Goal: Task Accomplishment & Management: Use online tool/utility

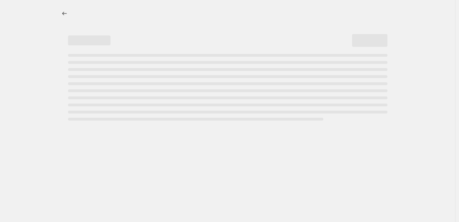
select select "percentage"
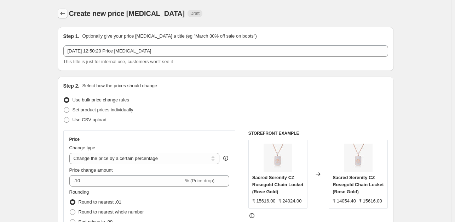
click at [62, 12] on icon "Price change jobs" at bounding box center [62, 13] width 7 height 7
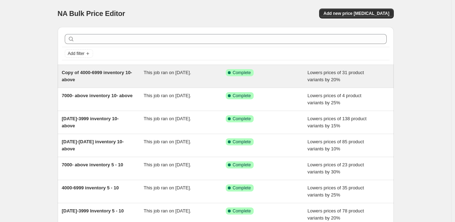
click at [196, 78] on div "This job ran on [DATE]." at bounding box center [185, 76] width 82 height 14
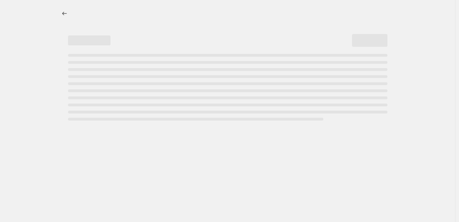
select select "percentage"
select select "collection"
select select "product_status"
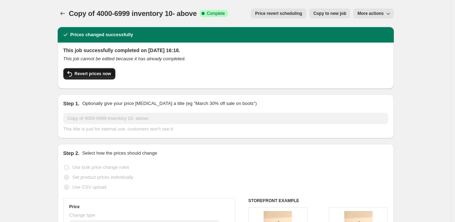
click at [93, 74] on span "Revert prices now" at bounding box center [93, 74] width 36 height 6
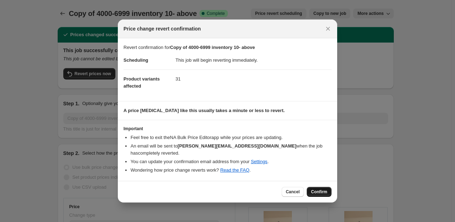
click at [317, 189] on span "Confirm" at bounding box center [319, 192] width 16 height 6
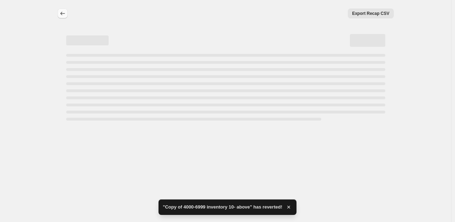
select select "percentage"
select select "collection"
select select "product_status"
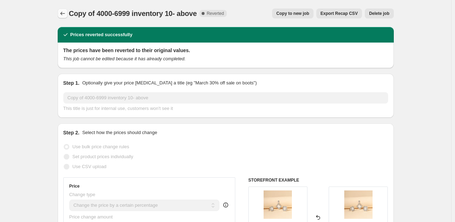
click at [65, 13] on icon "Price change jobs" at bounding box center [62, 13] width 7 height 7
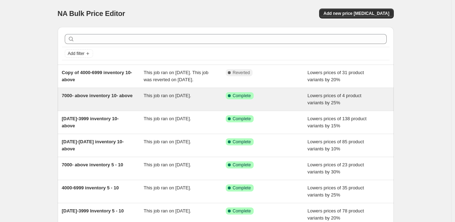
click at [128, 106] on div "7000- above inventory 10- above" at bounding box center [103, 99] width 82 height 14
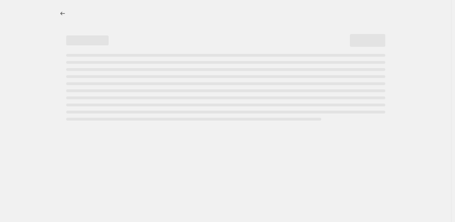
select select "percentage"
select select "collection"
select select "product_status"
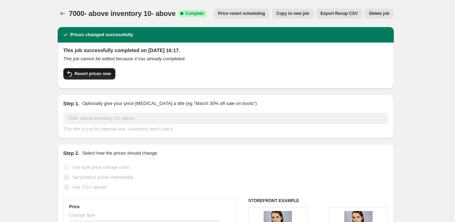
click at [89, 75] on span "Revert prices now" at bounding box center [93, 74] width 36 height 6
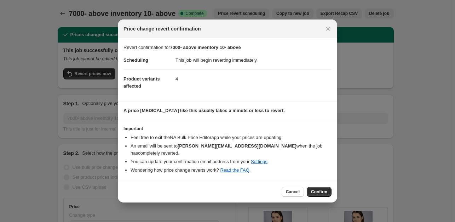
click at [323, 189] on span "Confirm" at bounding box center [319, 192] width 16 height 6
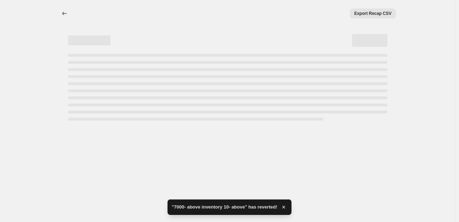
select select "percentage"
select select "collection"
select select "product_status"
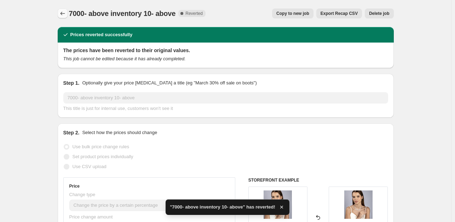
click at [63, 13] on icon "Price change jobs" at bounding box center [62, 13] width 7 height 7
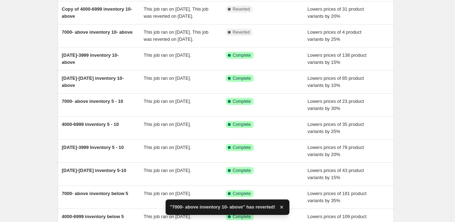
scroll to position [64, 0]
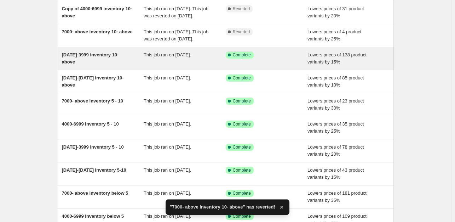
click at [163, 65] on div "This job ran on [DATE]." at bounding box center [185, 58] width 82 height 14
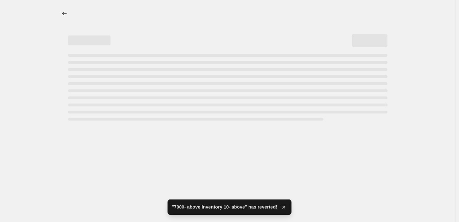
select select "percentage"
select select "collection"
select select "product_status"
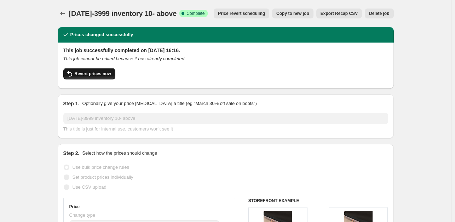
click at [95, 74] on span "Revert prices now" at bounding box center [93, 74] width 36 height 6
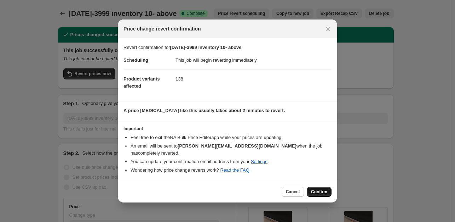
click at [320, 190] on span "Confirm" at bounding box center [319, 192] width 16 height 6
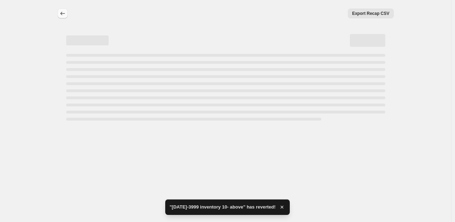
select select "percentage"
select select "collection"
select select "product_status"
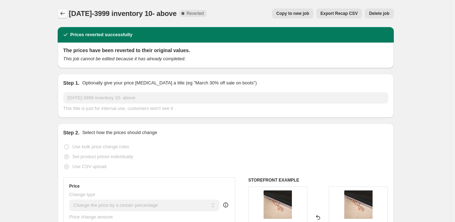
click at [63, 14] on icon "Price change jobs" at bounding box center [62, 14] width 5 height 4
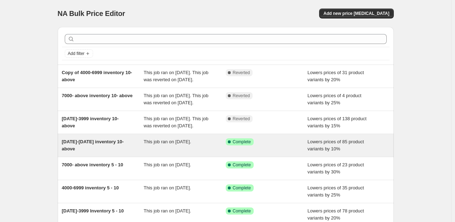
click at [183, 152] on div "This job ran on [DATE]." at bounding box center [185, 145] width 82 height 14
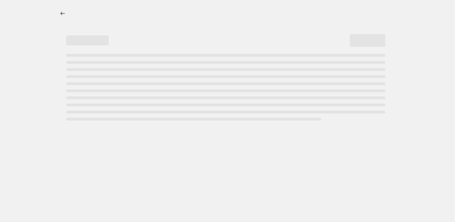
select select "percentage"
select select "collection"
select select "product_status"
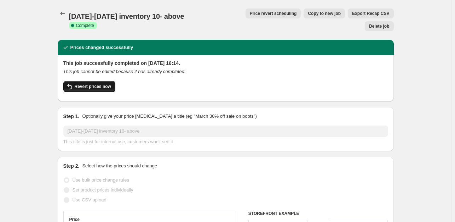
click at [92, 84] on span "Revert prices now" at bounding box center [93, 87] width 36 height 6
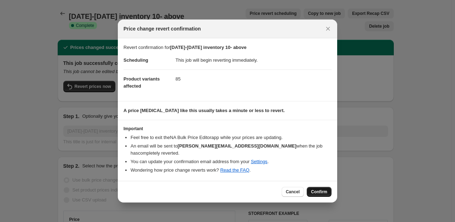
click at [320, 189] on span "Confirm" at bounding box center [319, 192] width 16 height 6
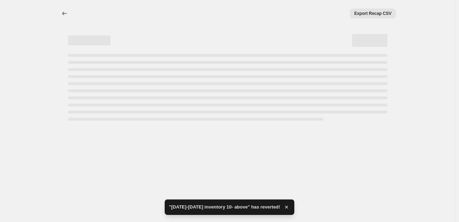
select select "percentage"
select select "collection"
select select "product_status"
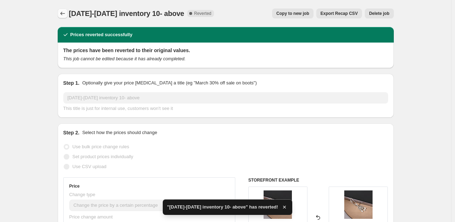
click at [64, 12] on icon "Price change jobs" at bounding box center [62, 13] width 7 height 7
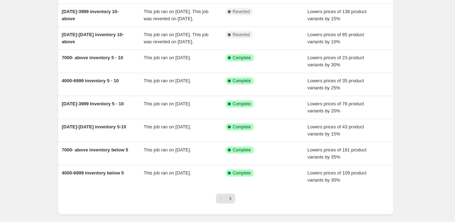
scroll to position [113, 0]
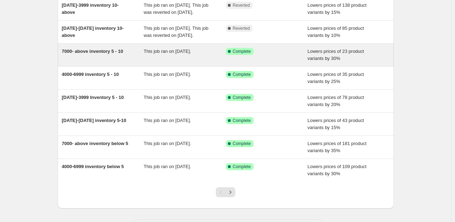
click at [155, 62] on div "This job ran on [DATE]." at bounding box center [185, 55] width 82 height 14
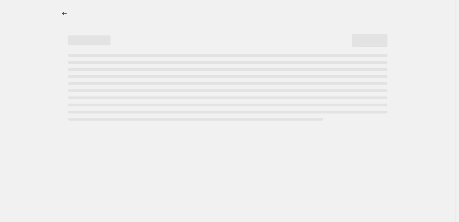
select select "percentage"
select select "collection"
select select "product_status"
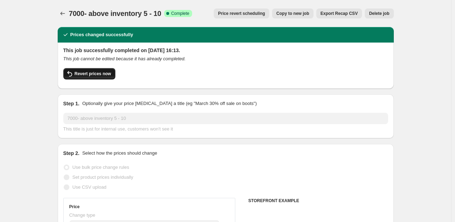
click at [89, 76] on span "Revert prices now" at bounding box center [93, 74] width 36 height 6
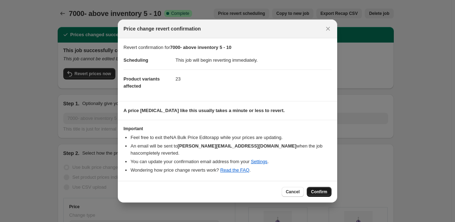
click at [317, 189] on span "Confirm" at bounding box center [319, 192] width 16 height 6
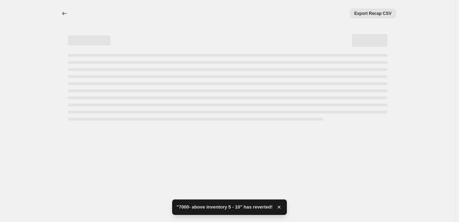
select select "percentage"
select select "collection"
select select "product_status"
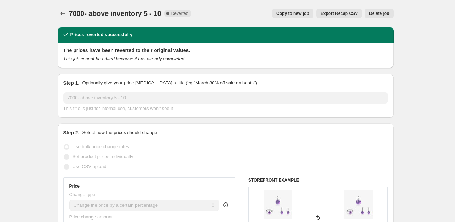
click at [108, 104] on div "7000- above inventory 5 - 10 This title is just for internal use, customers won…" at bounding box center [225, 102] width 325 height 20
click at [66, 15] on icon "Price change jobs" at bounding box center [62, 13] width 7 height 7
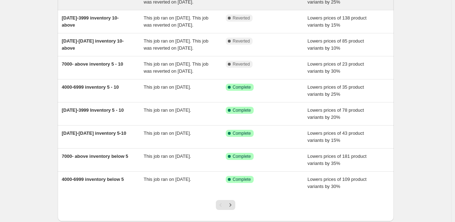
scroll to position [101, 0]
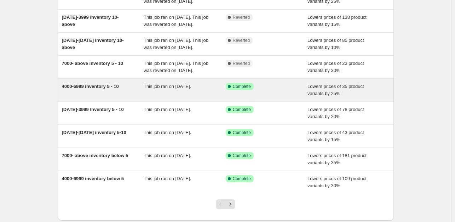
click at [133, 97] on div "4000-6999 inventory 5 - 10" at bounding box center [103, 90] width 82 height 14
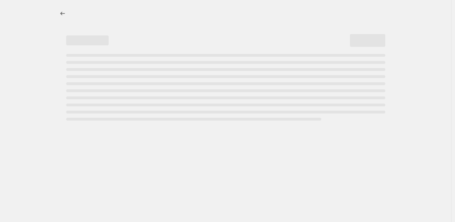
select select "percentage"
select select "collection"
select select "product_status"
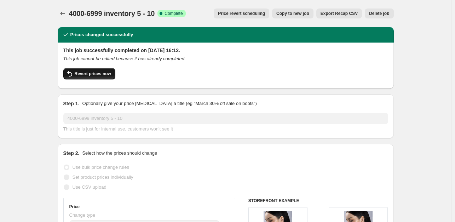
click at [93, 77] on button "Revert prices now" at bounding box center [89, 73] width 52 height 11
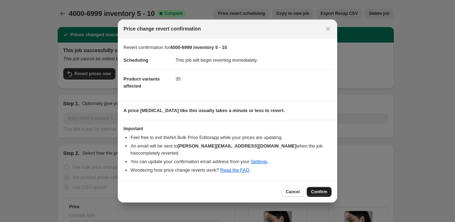
click at [315, 189] on span "Confirm" at bounding box center [319, 192] width 16 height 6
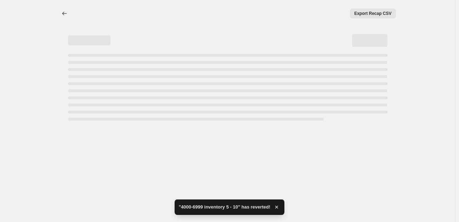
select select "percentage"
select select "collection"
select select "product_status"
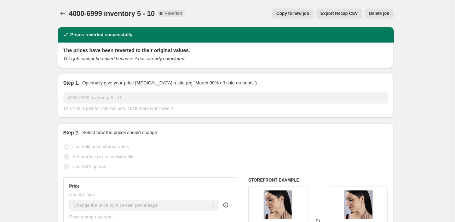
click at [86, 75] on div "Step 1. Optionally give your price [MEDICAL_DATA] a title (eg "March 30% off sa…" at bounding box center [226, 96] width 336 height 44
click at [63, 16] on icon "Price change jobs" at bounding box center [62, 13] width 7 height 7
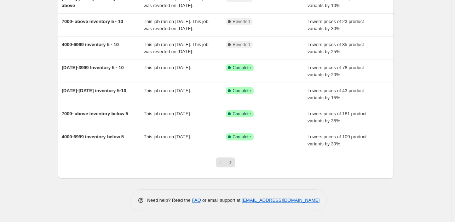
scroll to position [167, 0]
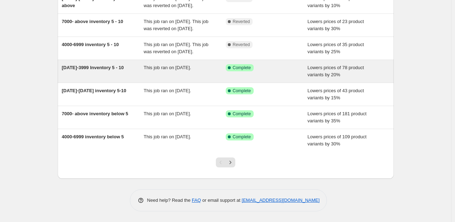
click at [149, 78] on div "This job ran on [DATE]." at bounding box center [185, 71] width 82 height 14
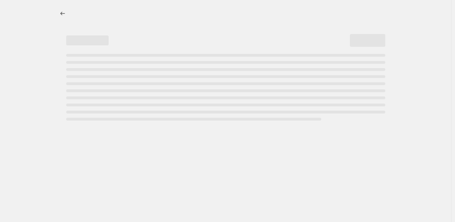
select select "percentage"
select select "collection"
select select "product_status"
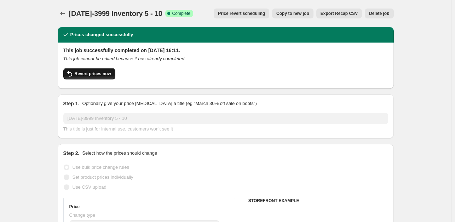
click at [74, 75] on icon "button" at bounding box center [69, 73] width 8 height 8
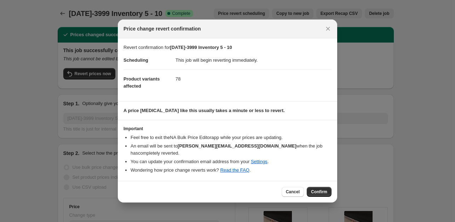
click at [317, 190] on span "Confirm" at bounding box center [319, 192] width 16 height 6
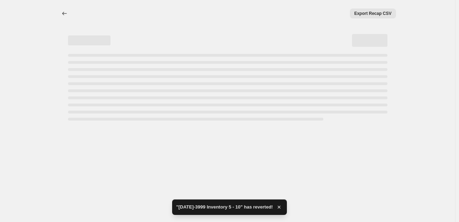
select select "percentage"
select select "collection"
select select "product_status"
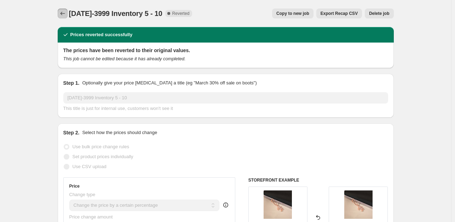
click at [62, 12] on icon "Price change jobs" at bounding box center [62, 13] width 7 height 7
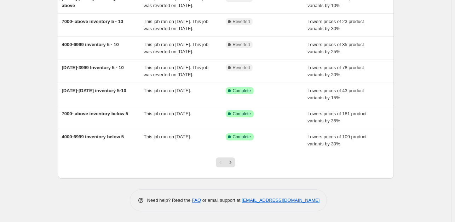
scroll to position [191, 0]
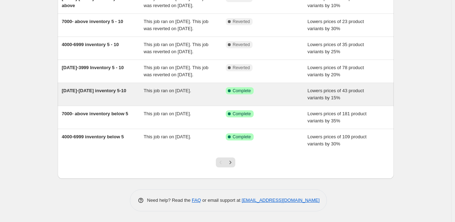
click at [137, 94] on div "[DATE]-[DATE] inventory 5-10" at bounding box center [103, 94] width 82 height 14
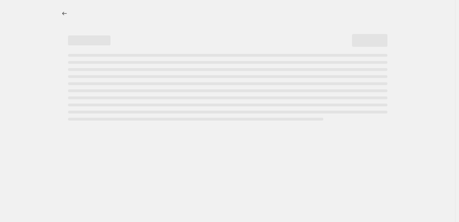
select select "percentage"
select select "collection"
select select "product_status"
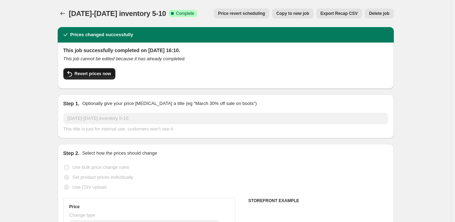
click at [100, 76] on span "Revert prices now" at bounding box center [93, 74] width 36 height 6
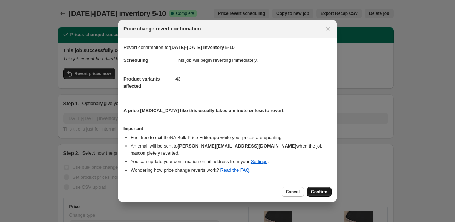
click at [318, 189] on span "Confirm" at bounding box center [319, 192] width 16 height 6
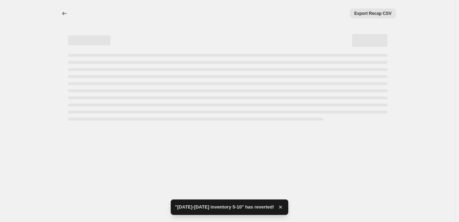
select select "percentage"
select select "collection"
select select "product_status"
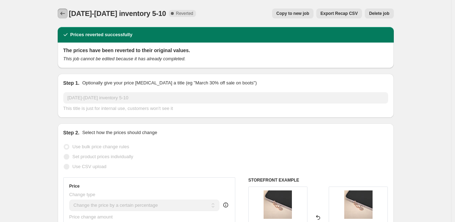
click at [65, 13] on icon "Price change jobs" at bounding box center [62, 13] width 7 height 7
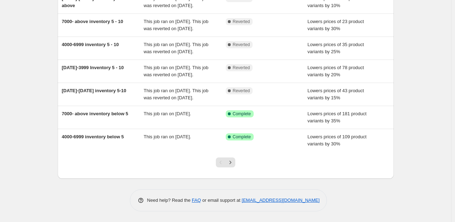
scroll to position [199, 0]
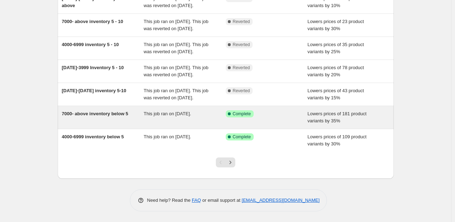
click at [182, 120] on div "This job ran on [DATE]." at bounding box center [185, 117] width 82 height 14
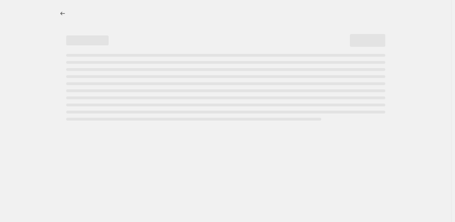
select select "percentage"
select select "collection"
select select "product_status"
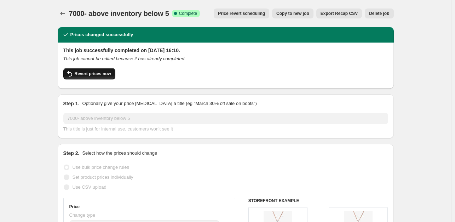
click at [88, 76] on span "Revert prices now" at bounding box center [93, 74] width 36 height 6
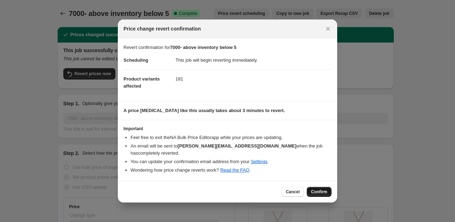
click at [321, 189] on span "Confirm" at bounding box center [319, 192] width 16 height 6
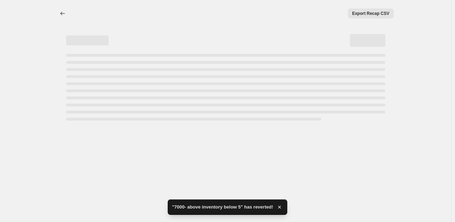
select select "percentage"
select select "collection"
select select "product_status"
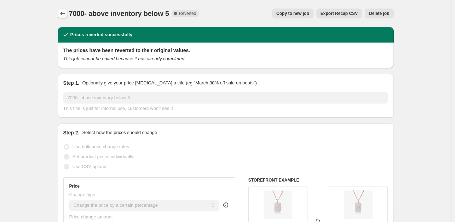
click at [65, 13] on icon "Price change jobs" at bounding box center [62, 14] width 5 height 4
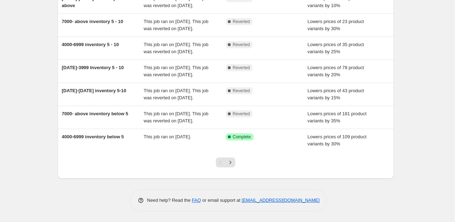
scroll to position [206, 0]
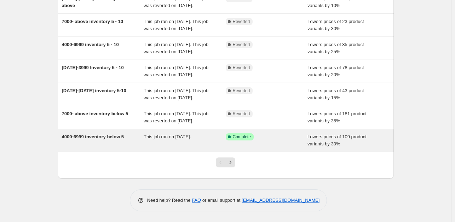
click at [173, 136] on span "This job ran on [DATE]." at bounding box center [167, 136] width 47 height 5
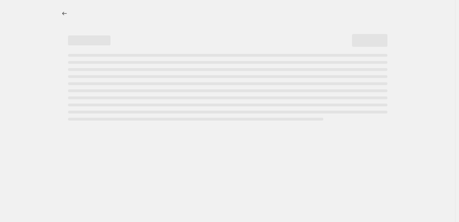
select select "percentage"
select select "collection"
select select "product_status"
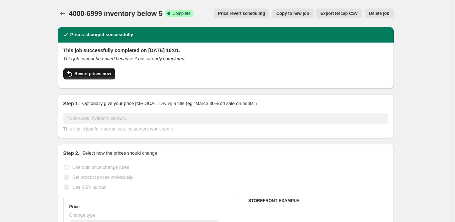
click at [93, 73] on span "Revert prices now" at bounding box center [93, 74] width 36 height 6
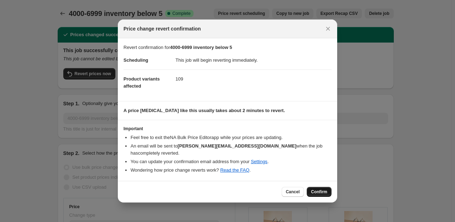
click at [317, 189] on span "Confirm" at bounding box center [319, 192] width 16 height 6
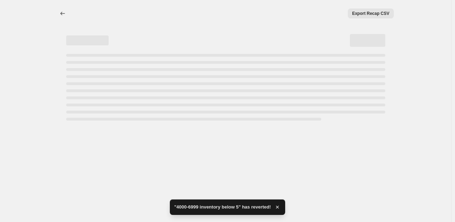
select select "percentage"
select select "collection"
select select "product_status"
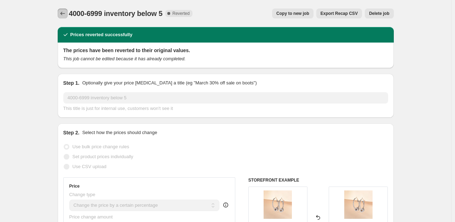
click at [63, 12] on icon "Price change jobs" at bounding box center [62, 13] width 7 height 7
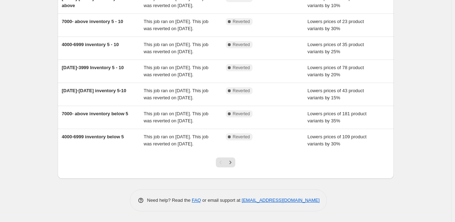
scroll to position [213, 0]
click at [146, 88] on span "This job ran on [DATE]. This job was reverted on [DATE]." at bounding box center [176, 94] width 65 height 12
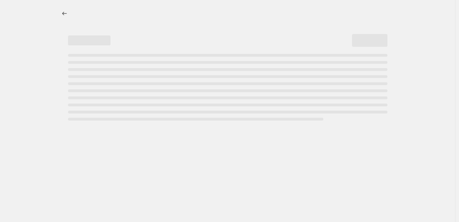
select select "percentage"
select select "collection"
select select "product_status"
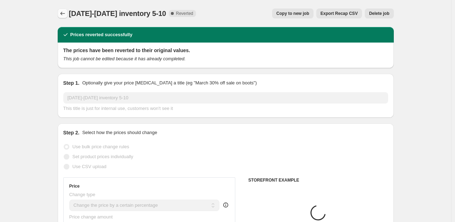
click at [62, 13] on icon "Price change jobs" at bounding box center [62, 13] width 7 height 7
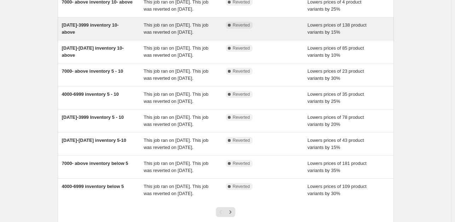
scroll to position [213, 0]
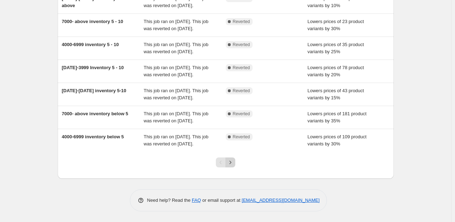
click at [229, 163] on icon "Next" at bounding box center [230, 162] width 7 height 7
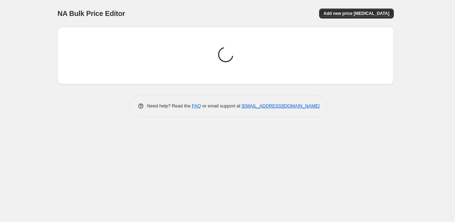
scroll to position [0, 0]
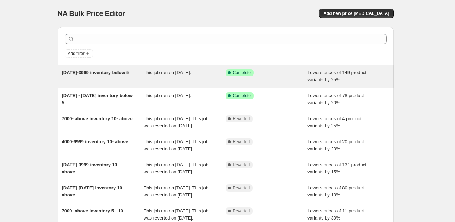
click at [133, 73] on div "[DATE]-3999 inventory below 5" at bounding box center [103, 76] width 82 height 14
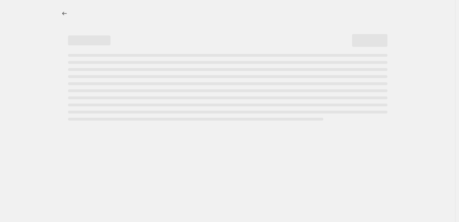
select select "percentage"
select select "collection"
select select "product_status"
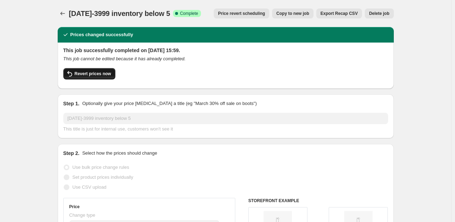
click at [105, 73] on span "Revert prices now" at bounding box center [93, 74] width 36 height 6
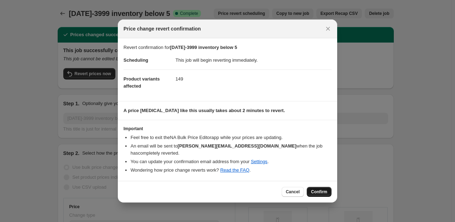
click at [315, 189] on span "Confirm" at bounding box center [319, 192] width 16 height 6
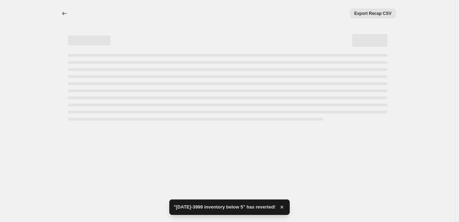
select select "percentage"
select select "collection"
select select "product_status"
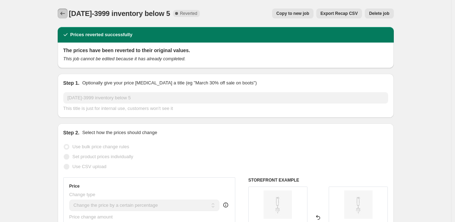
click at [61, 13] on icon "Price change jobs" at bounding box center [62, 13] width 7 height 7
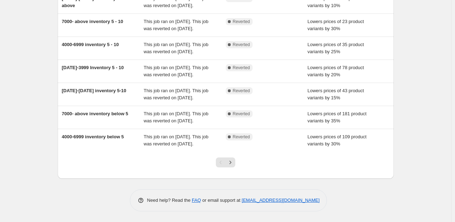
scroll to position [213, 0]
click at [232, 162] on icon "Next" at bounding box center [230, 162] width 7 height 7
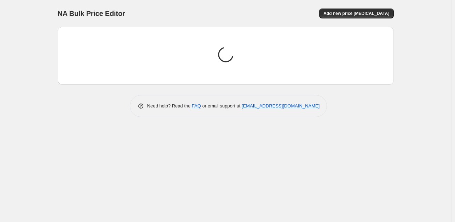
scroll to position [0, 0]
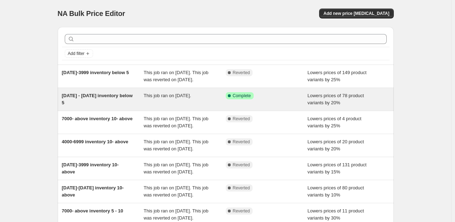
click at [157, 98] on span "This job ran on [DATE]." at bounding box center [167, 95] width 47 height 5
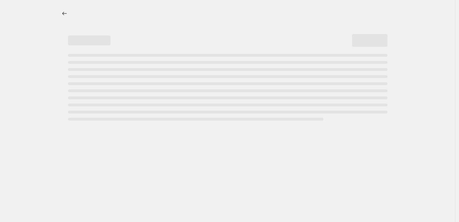
select select "percentage"
select select "collection"
select select "product_status"
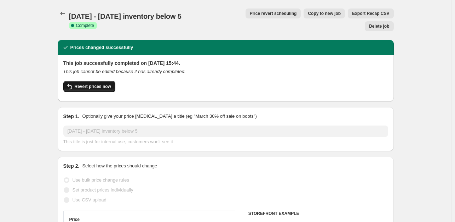
click at [112, 81] on button "Revert prices now" at bounding box center [89, 86] width 52 height 11
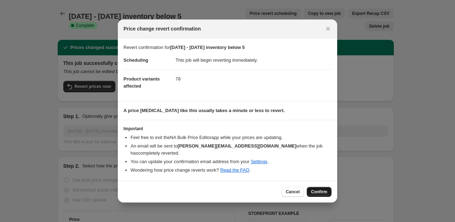
click at [318, 189] on span "Confirm" at bounding box center [319, 192] width 16 height 6
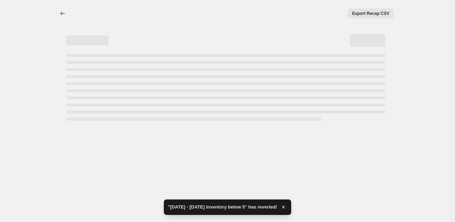
select select "percentage"
select select "collection"
select select "product_status"
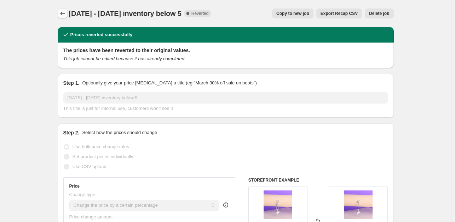
click at [65, 12] on icon "Price change jobs" at bounding box center [62, 13] width 7 height 7
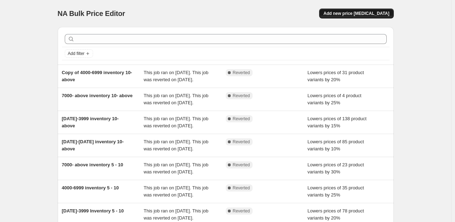
click at [360, 13] on span "Add new price [MEDICAL_DATA]" at bounding box center [356, 14] width 66 height 6
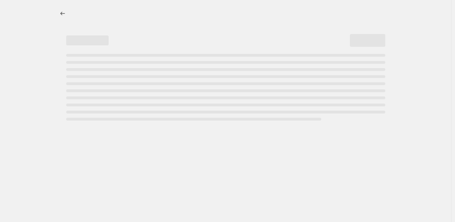
select select "percentage"
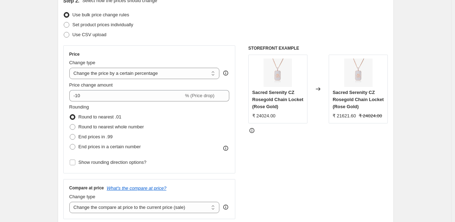
scroll to position [92, 0]
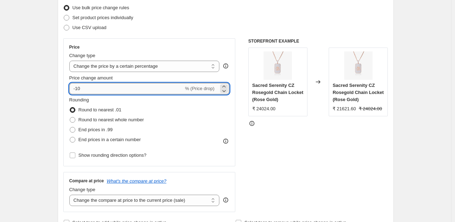
click at [93, 91] on input "-10" at bounding box center [126, 88] width 114 height 11
click at [225, 86] on icon at bounding box center [223, 86] width 3 height 2
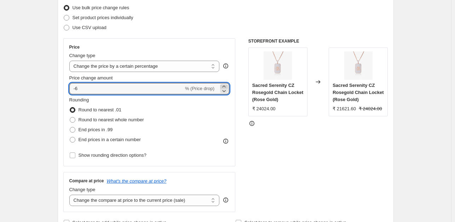
click at [225, 86] on icon at bounding box center [223, 86] width 3 height 2
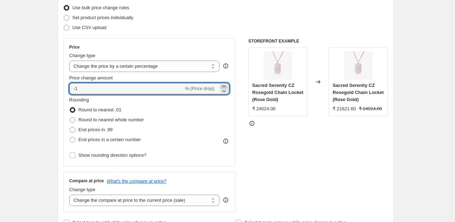
click at [225, 86] on icon at bounding box center [223, 86] width 3 height 2
type input "0"
click at [73, 119] on span at bounding box center [73, 120] width 6 height 6
click at [70, 117] on input "Round to nearest whole number" at bounding box center [70, 117] width 0 height 0
radio input "true"
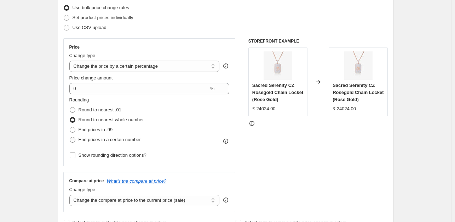
click at [74, 140] on span at bounding box center [73, 140] width 6 height 6
click at [70, 137] on input "End prices in a certain number" at bounding box center [70, 137] width 0 height 0
radio input "true"
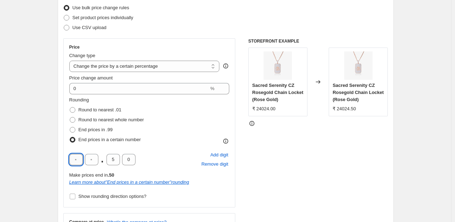
click at [77, 162] on input "text" at bounding box center [75, 159] width 13 height 11
type input "9"
type input "0"
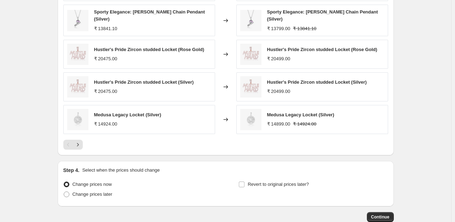
scroll to position [489, 0]
click at [79, 141] on icon "Next" at bounding box center [77, 143] width 7 height 7
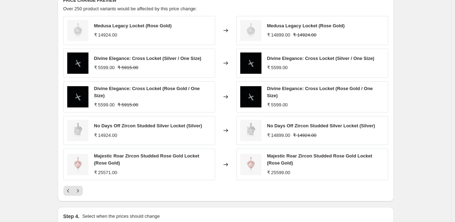
scroll to position [439, 0]
